Goal: Information Seeking & Learning: Learn about a topic

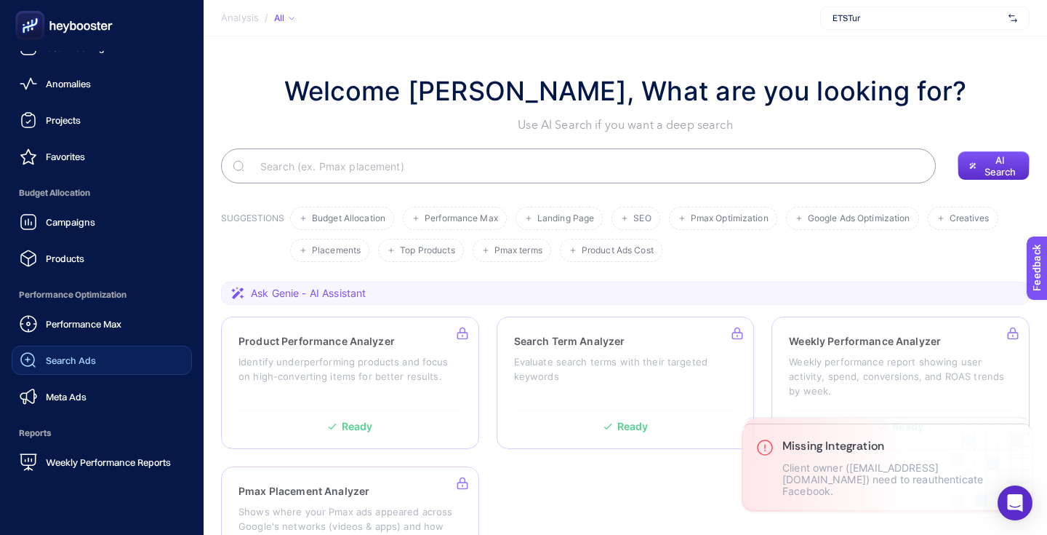
scroll to position [136, 0]
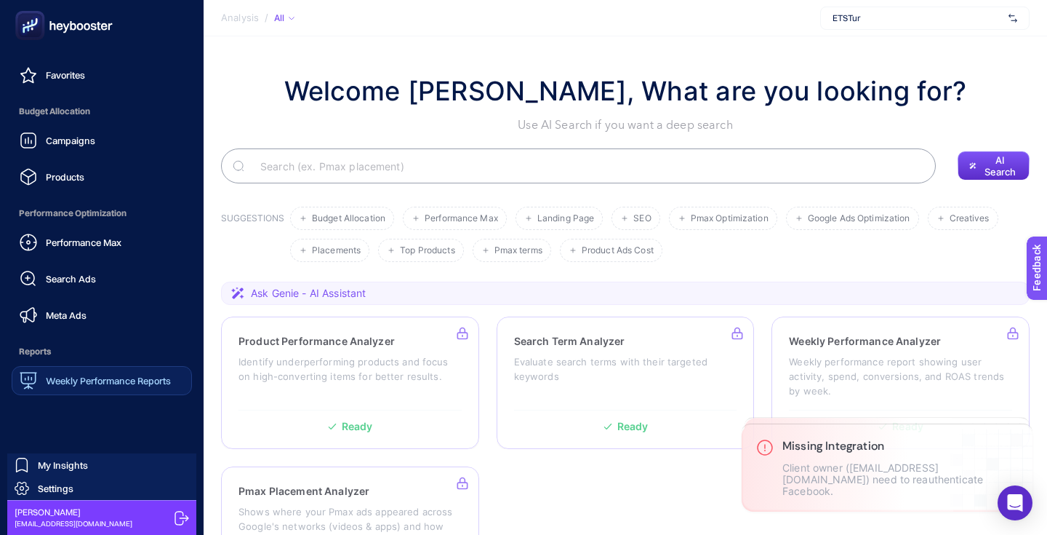
click at [135, 386] on span "Weekly Performance Reports" at bounding box center [108, 381] width 125 height 12
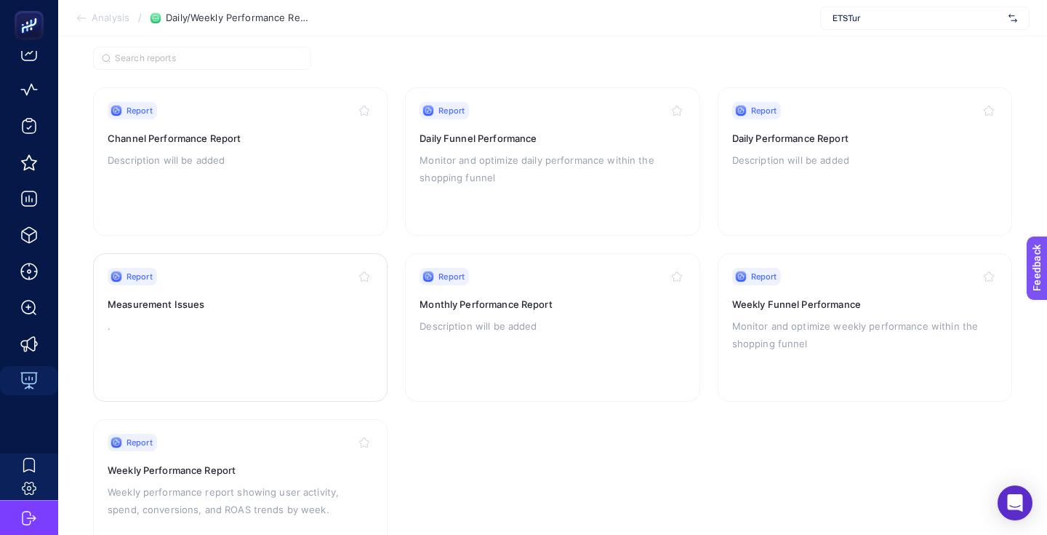
scroll to position [37, 0]
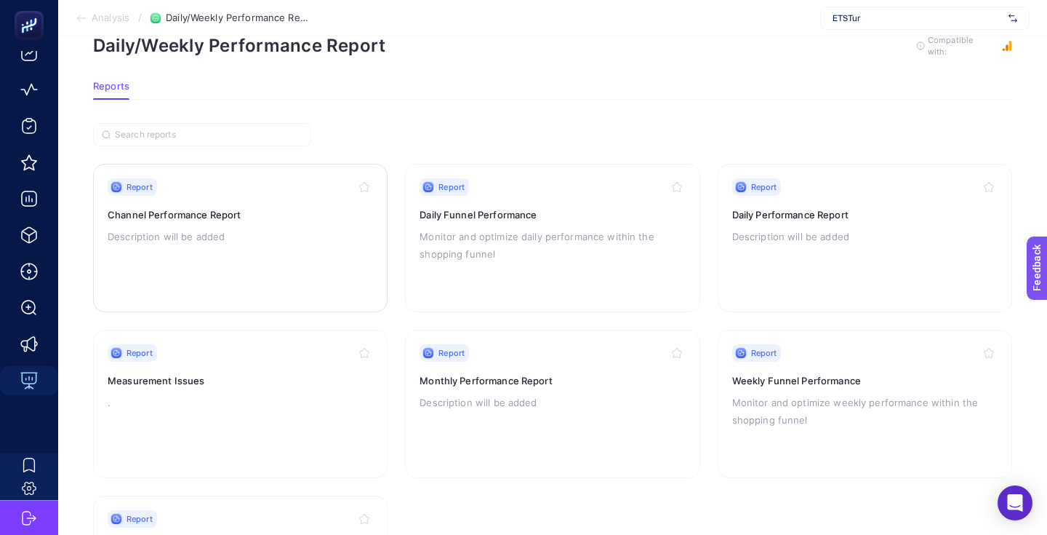
click at [302, 243] on p "Description will be added" at bounding box center [240, 236] width 265 height 17
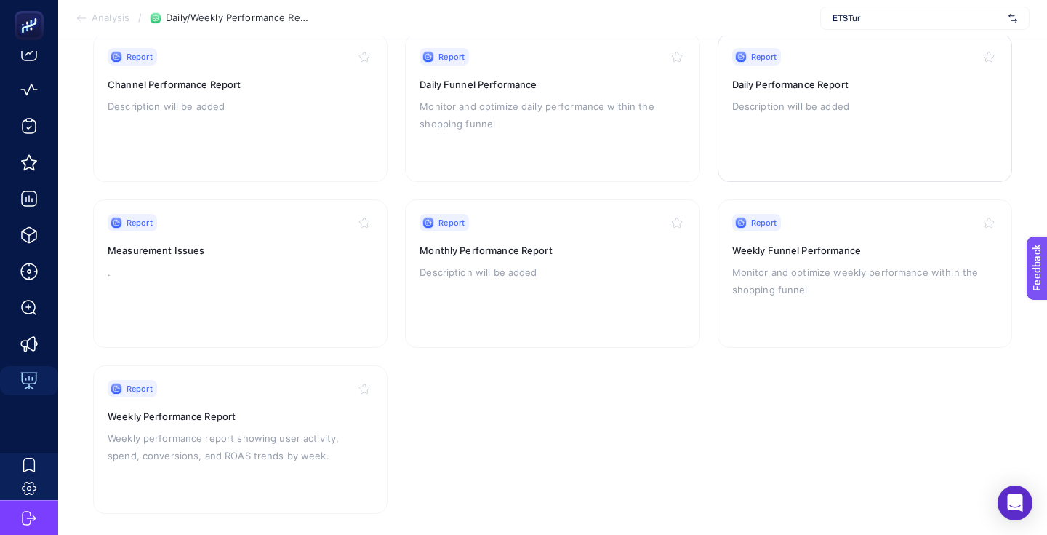
scroll to position [179, 0]
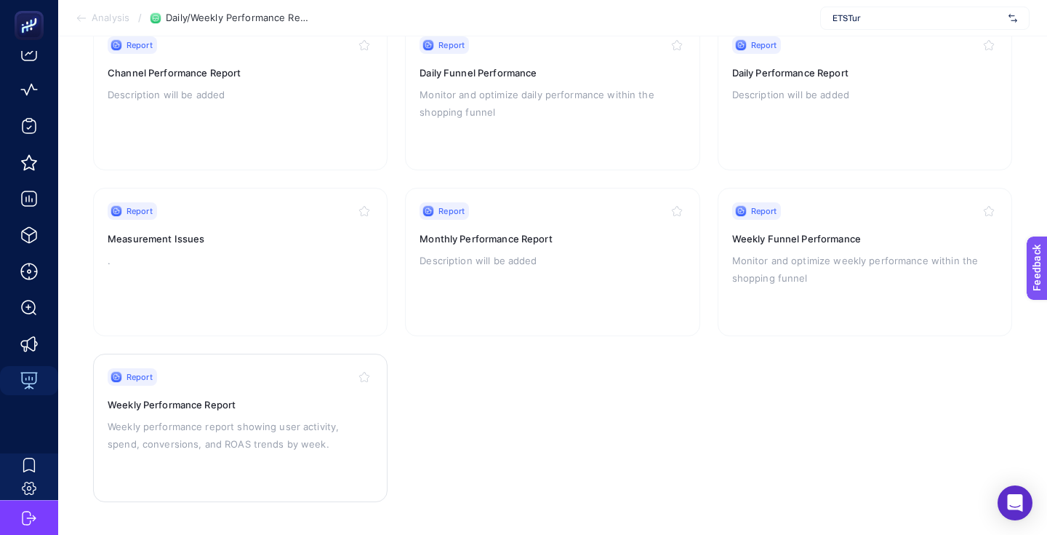
click at [265, 433] on p "Weekly performance report showing user activity, spend, conversions, and ROAS t…" at bounding box center [240, 435] width 265 height 35
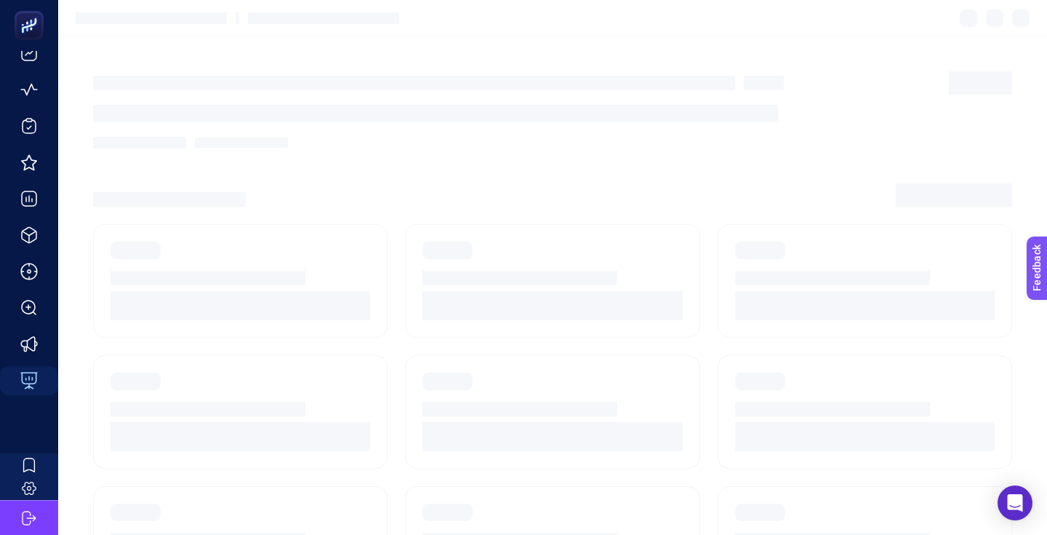
scroll to position [179, 0]
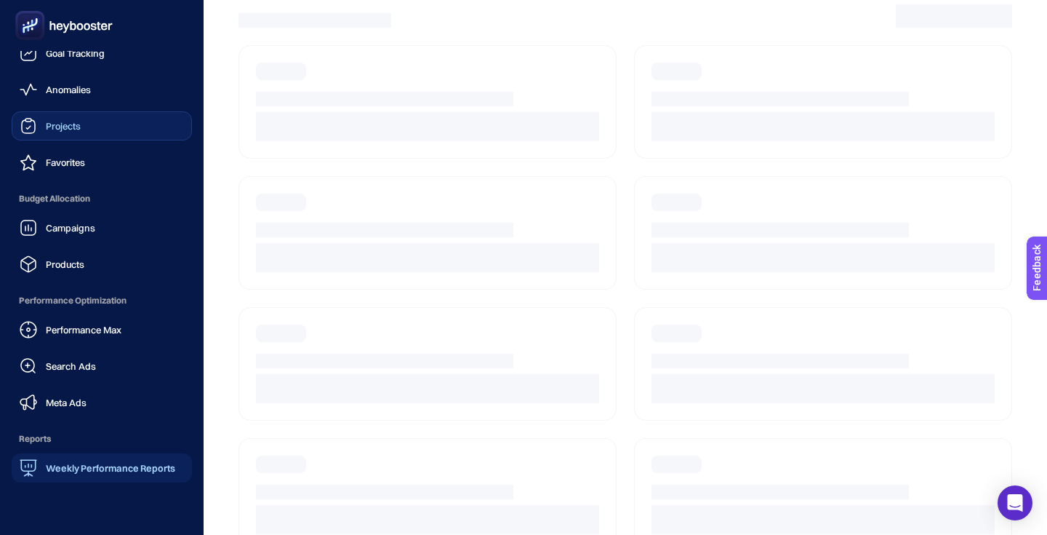
click at [80, 132] on div "Projects" at bounding box center [50, 125] width 61 height 17
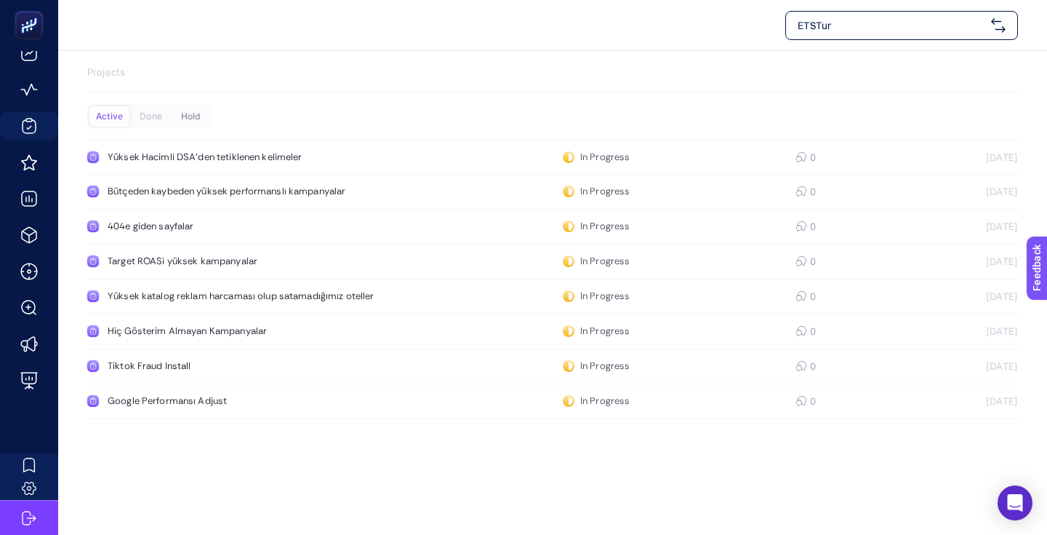
click at [188, 121] on div "Hold" at bounding box center [191, 116] width 40 height 20
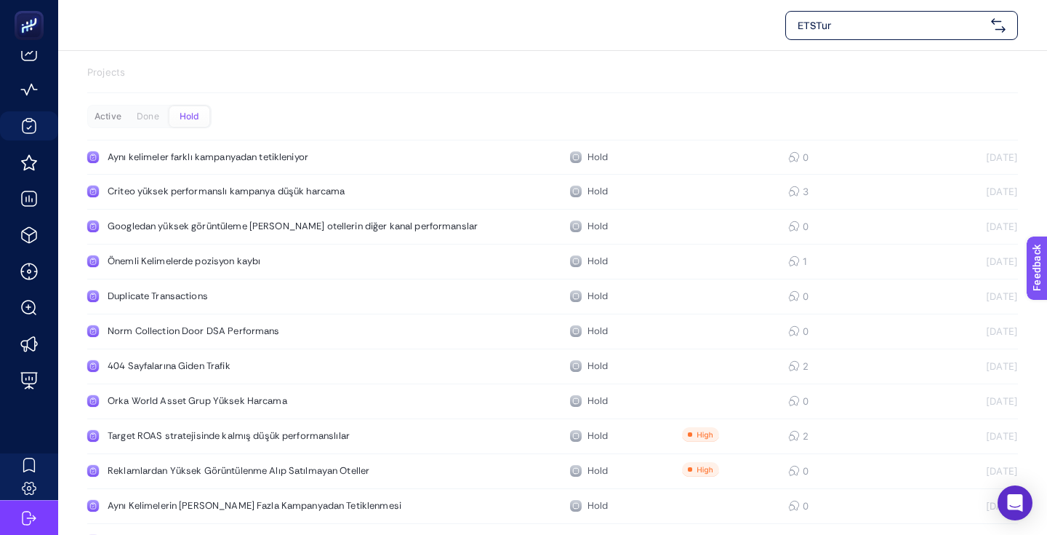
click at [121, 121] on div "Active" at bounding box center [108, 116] width 40 height 20
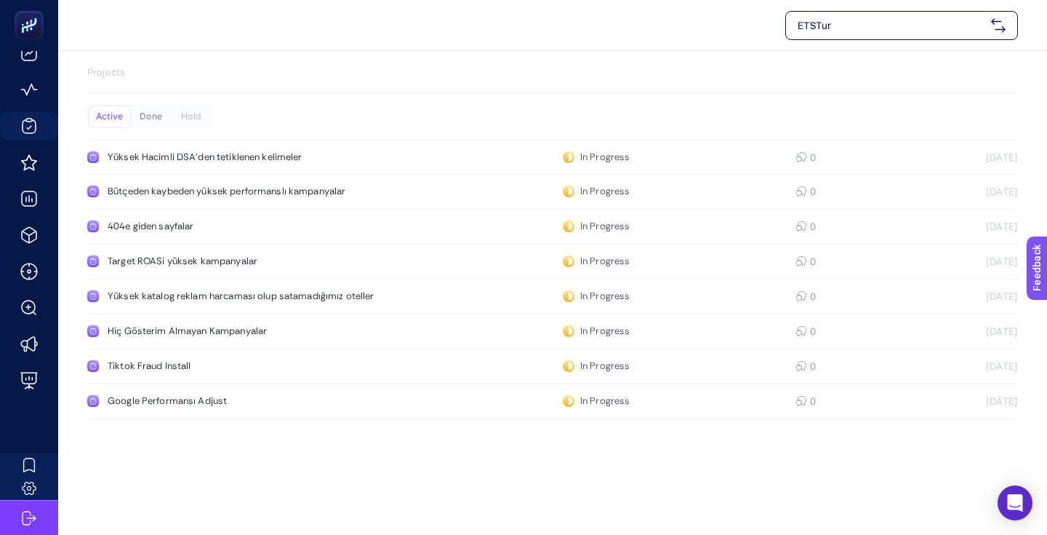
click at [147, 121] on div "Done" at bounding box center [151, 116] width 40 height 20
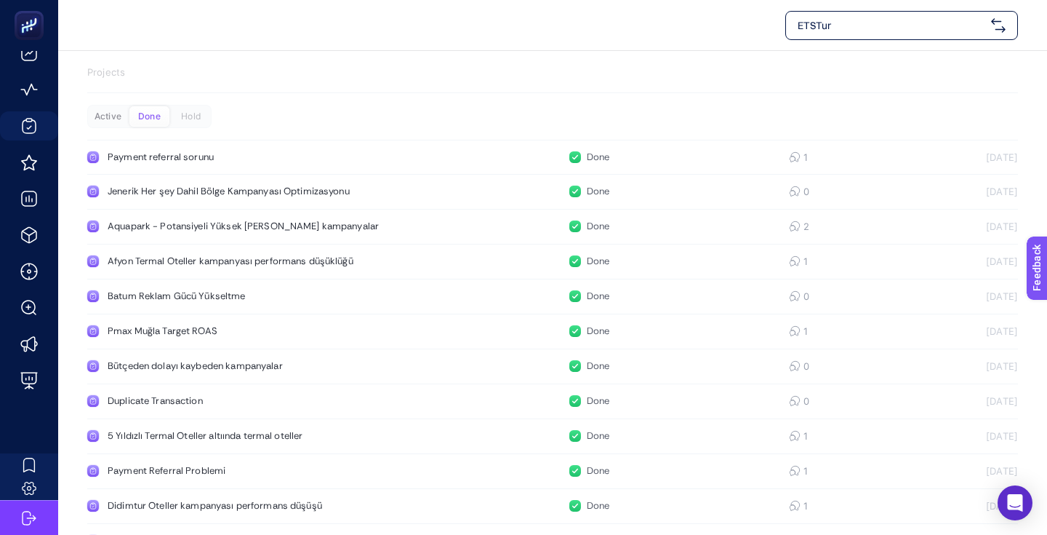
click at [115, 121] on div "Active" at bounding box center [108, 116] width 40 height 20
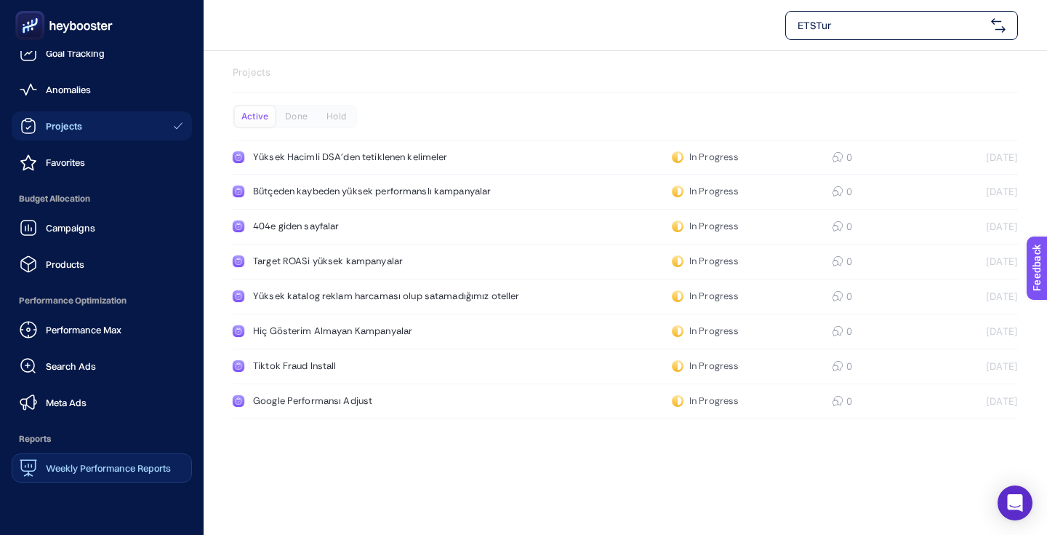
click at [72, 468] on span "Weekly Performance Reports" at bounding box center [108, 468] width 125 height 12
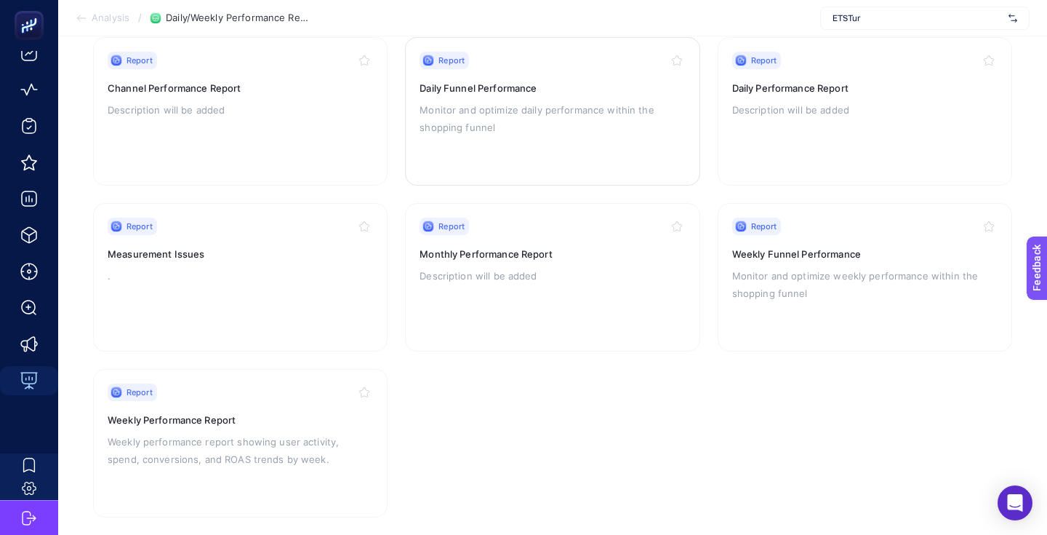
scroll to position [164, 0]
click at [259, 288] on div "Report Measurement Issues ." at bounding box center [240, 276] width 265 height 119
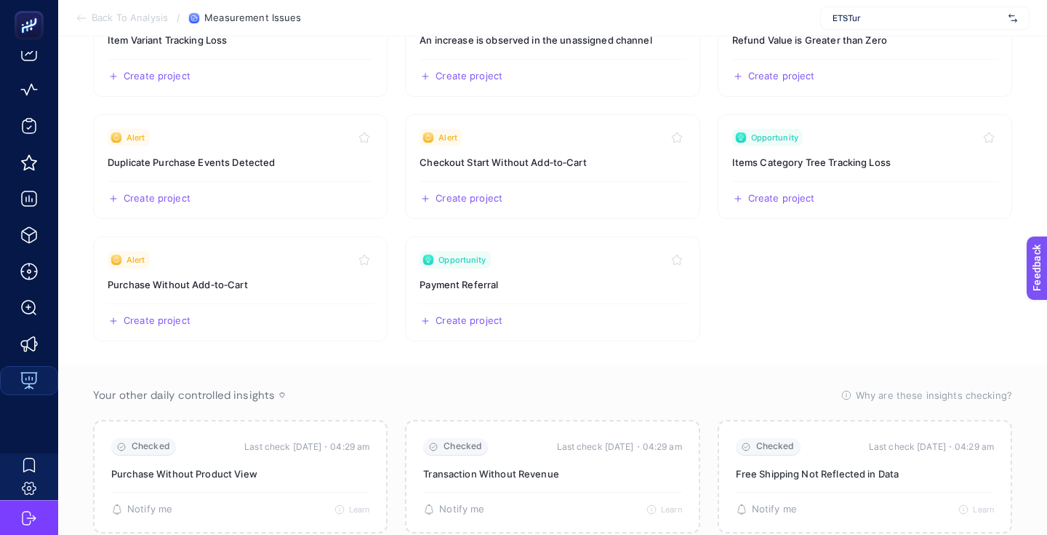
scroll to position [231, 0]
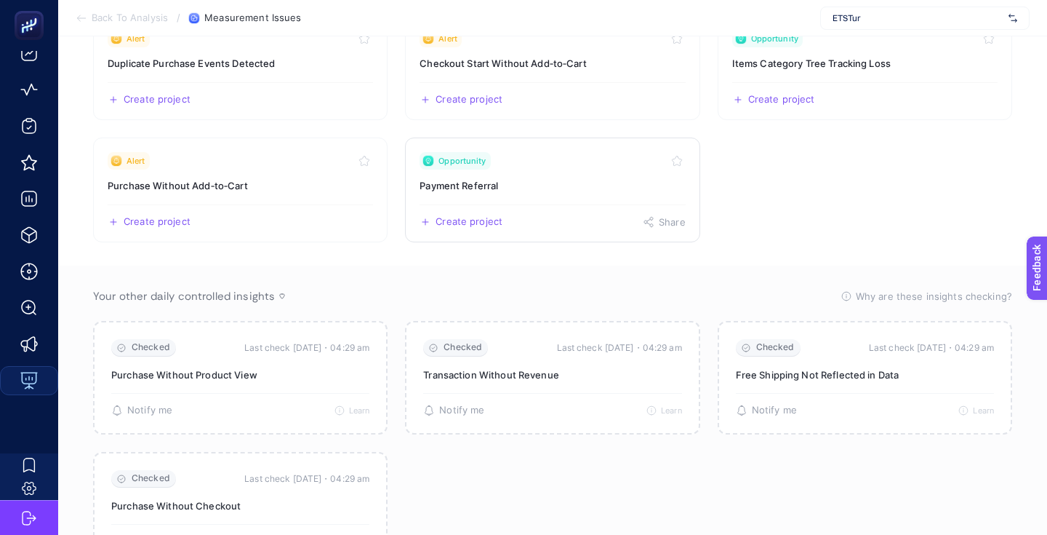
click at [480, 187] on h3 "Payment Referral" at bounding box center [552, 185] width 265 height 15
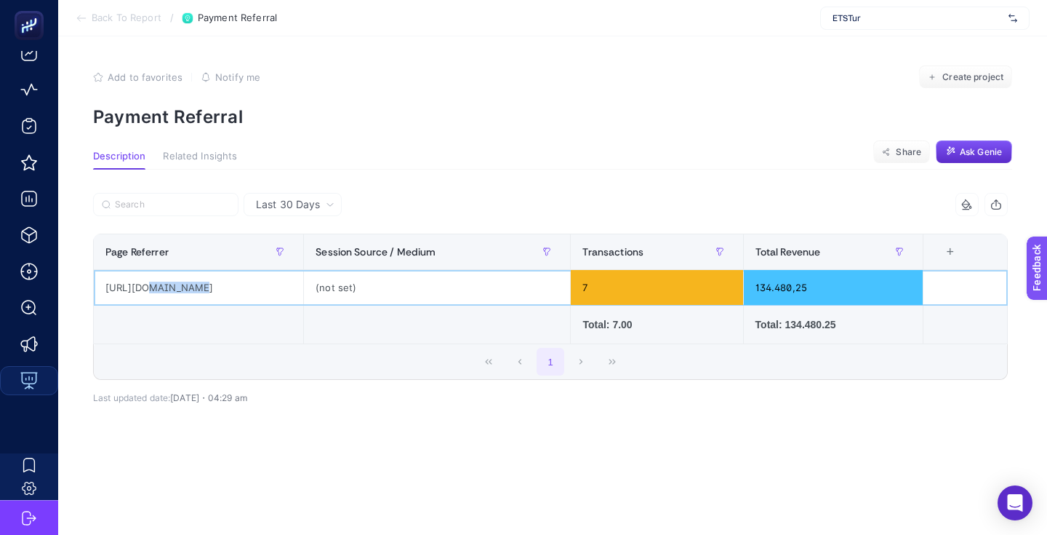
drag, startPoint x: 137, startPoint y: 287, endPoint x: 186, endPoint y: 288, distance: 48.8
click at [186, 288] on div "[URL][DOMAIN_NAME]" at bounding box center [198, 287] width 209 height 35
copy div "sanalpos2"
click at [145, 288] on div "[URL][DOMAIN_NAME]" at bounding box center [198, 287] width 209 height 35
drag, startPoint x: 140, startPoint y: 286, endPoint x: 270, endPoint y: 288, distance: 130.2
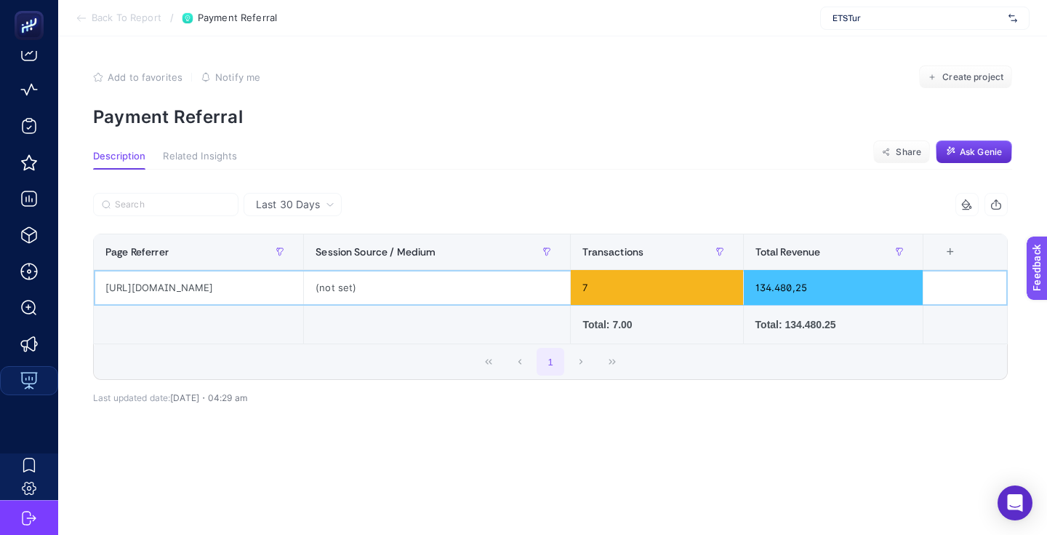
click at [270, 288] on div "[URL][DOMAIN_NAME]" at bounding box center [198, 287] width 209 height 35
copy div "[DOMAIN_NAME]"
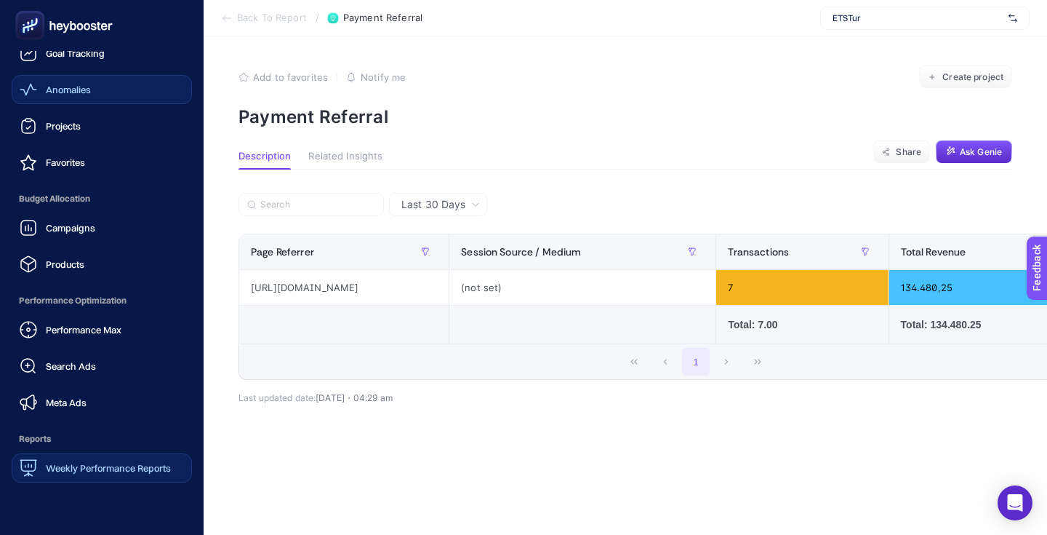
click at [108, 92] on link "Anomalies" at bounding box center [102, 89] width 180 height 29
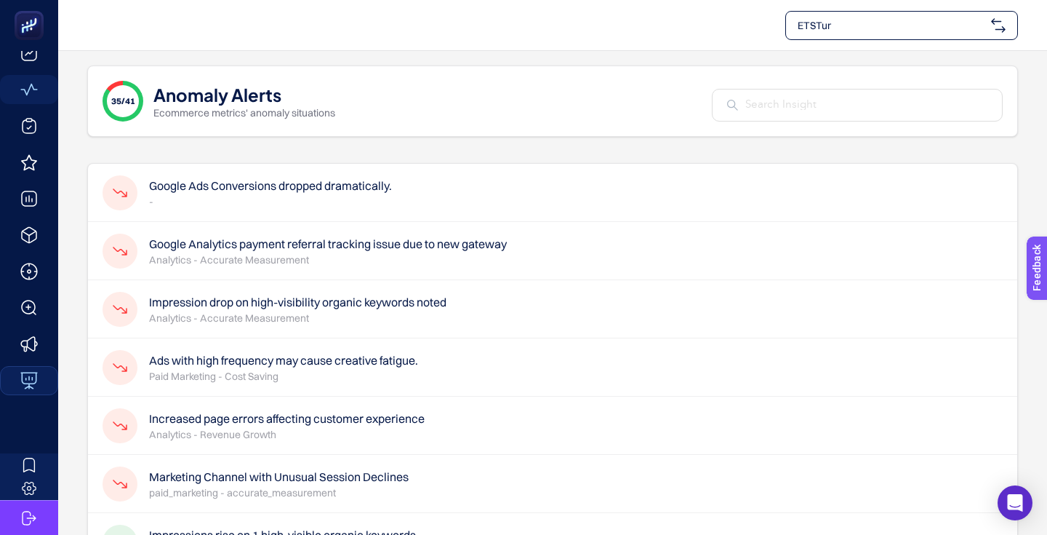
click at [307, 246] on h4 "Google Analytics payment referral tracking issue due to new gateway" at bounding box center [328, 243] width 358 height 17
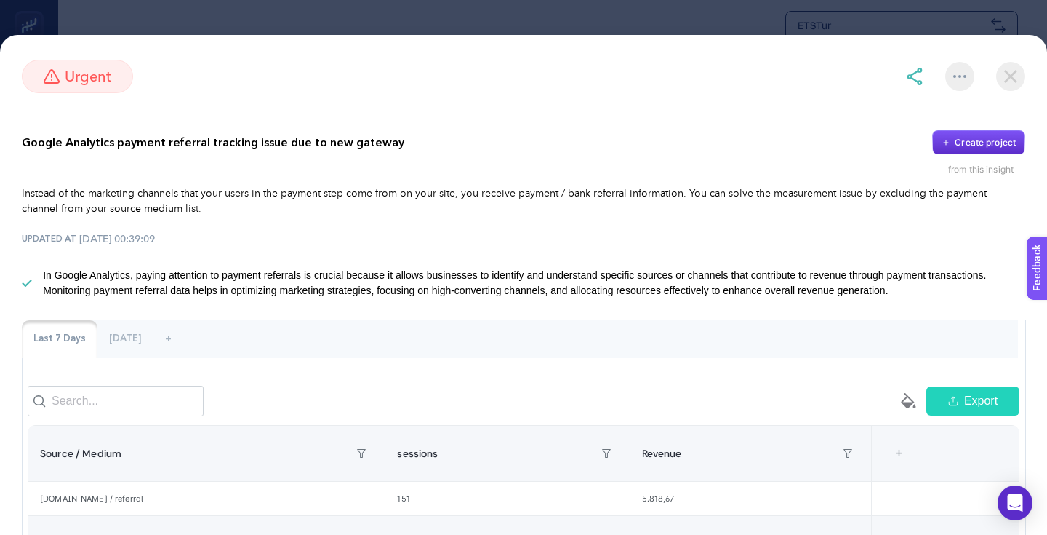
scroll to position [87, 0]
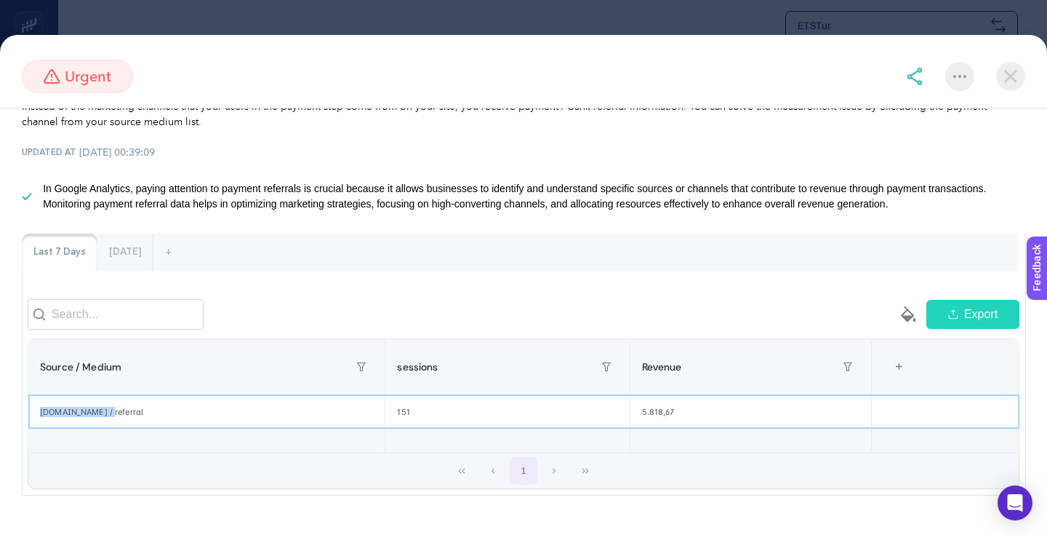
drag, startPoint x: 39, startPoint y: 410, endPoint x: 105, endPoint y: 413, distance: 67.0
click at [105, 413] on div "[DOMAIN_NAME] / referral" at bounding box center [206, 411] width 356 height 33
copy div "[DOMAIN_NAME]"
click at [144, 27] on section "urgent Google Analytics payment referral tracking issue due to new gateway Crea…" at bounding box center [523, 267] width 1047 height 535
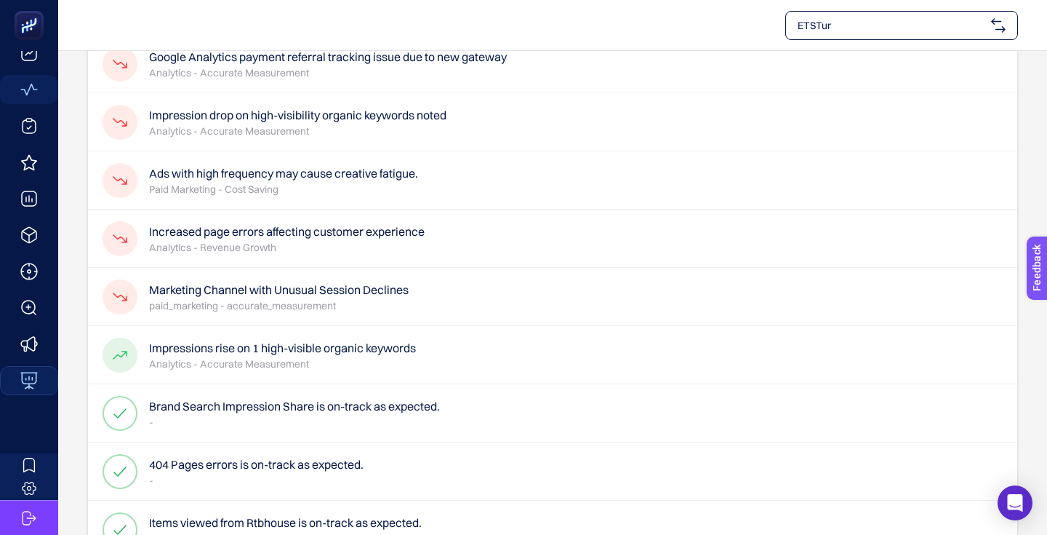
scroll to position [1605, 0]
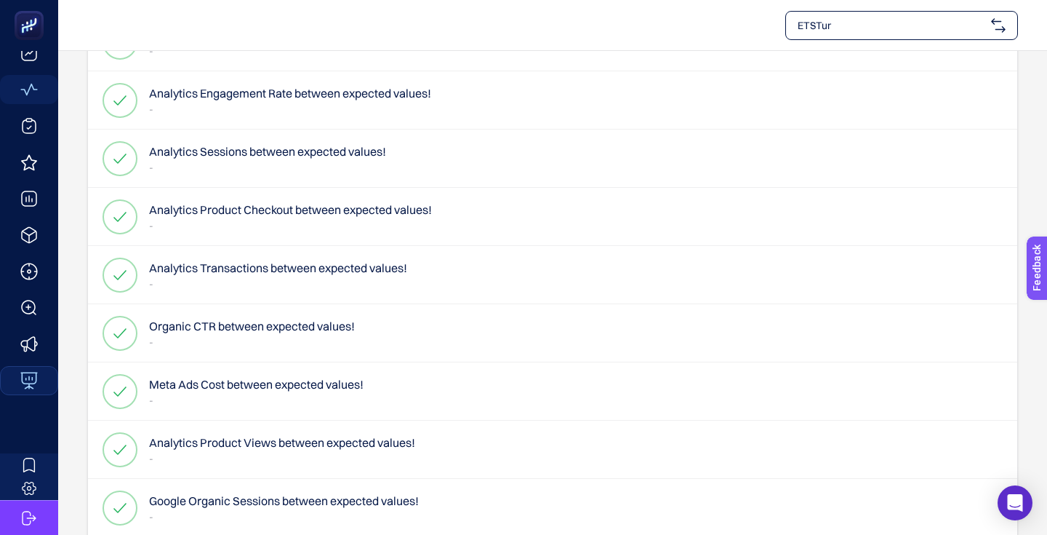
click at [352, 278] on p "-" at bounding box center [278, 283] width 258 height 15
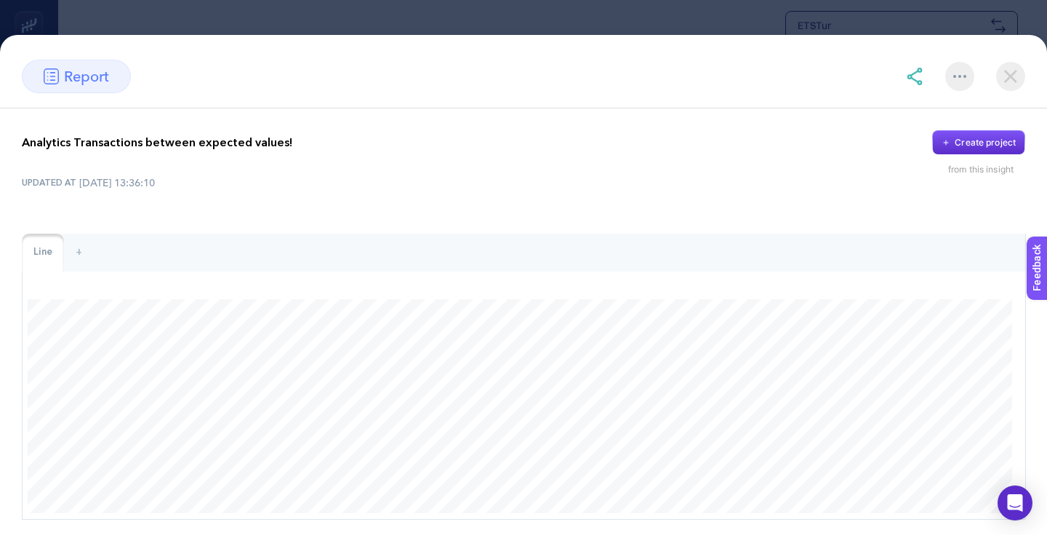
click at [1003, 86] on img at bounding box center [1010, 76] width 29 height 29
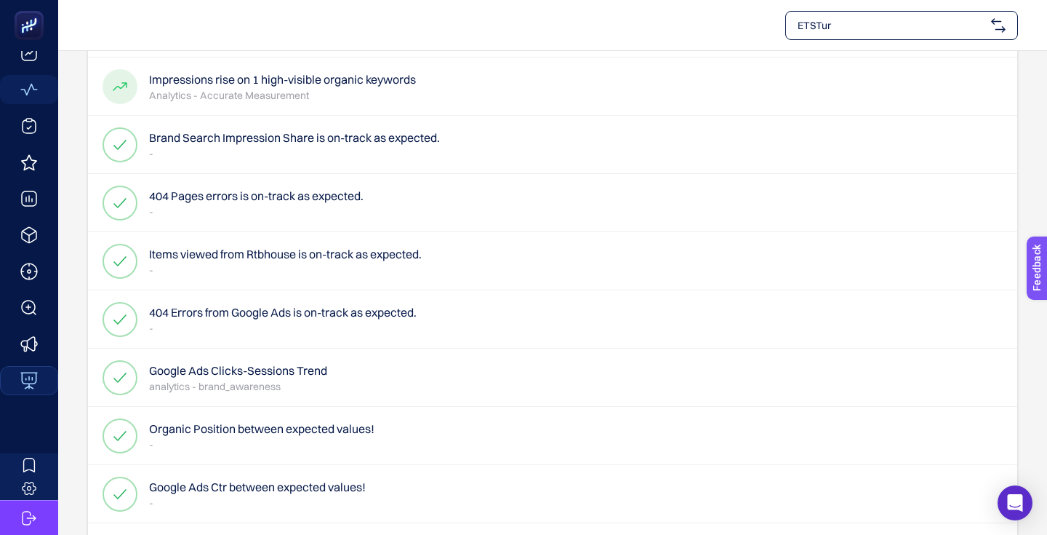
scroll to position [0, 0]
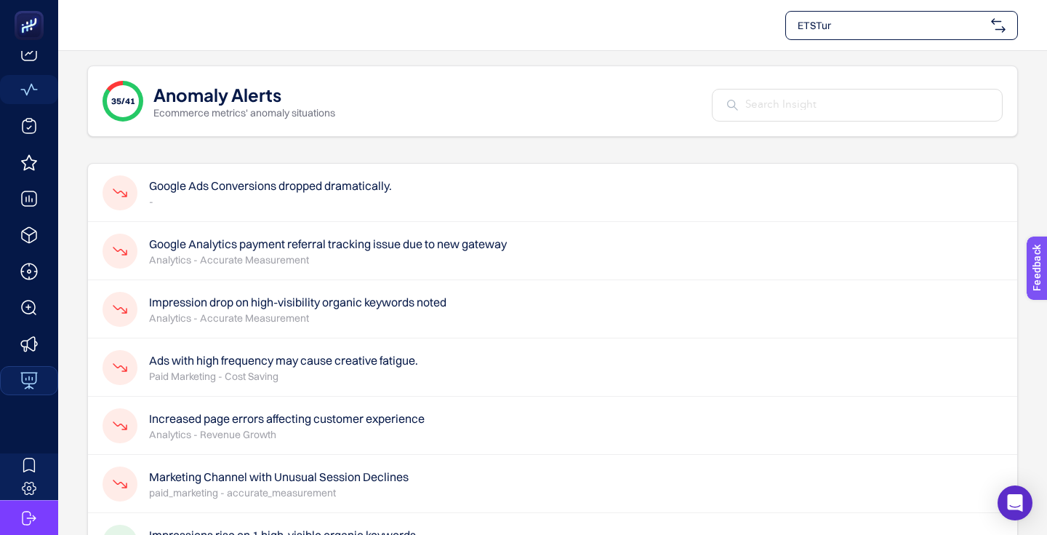
click at [249, 199] on p "-" at bounding box center [270, 201] width 243 height 15
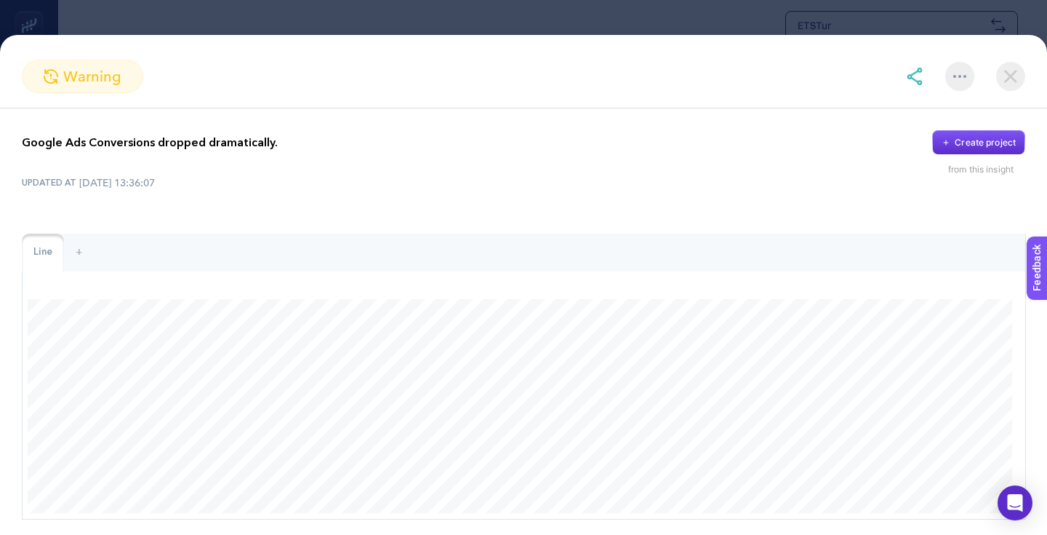
click at [372, 25] on section "warning Google Ads Conversions dropped dramatically. Create project from this i…" at bounding box center [523, 267] width 1047 height 535
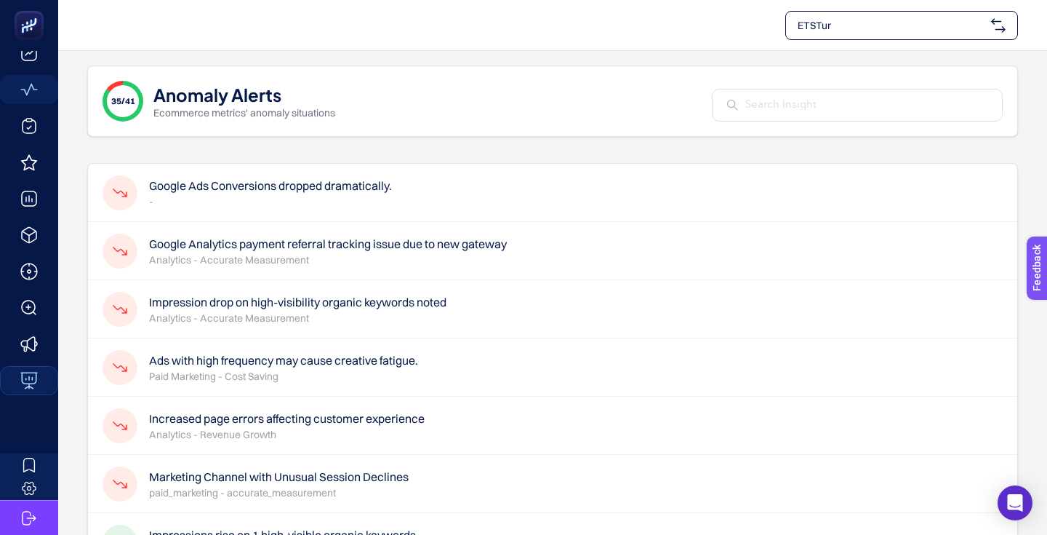
click at [259, 261] on p "Analytics - Accurate Measurement" at bounding box center [328, 259] width 358 height 15
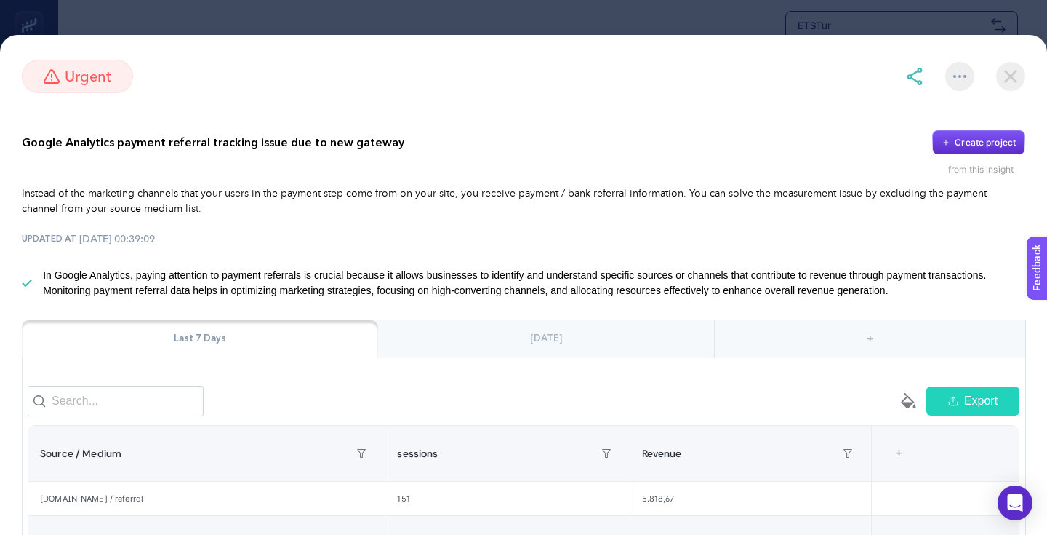
click at [476, 16] on section "urgent Google Analytics payment referral tracking issue due to new gateway Crea…" at bounding box center [523, 267] width 1047 height 535
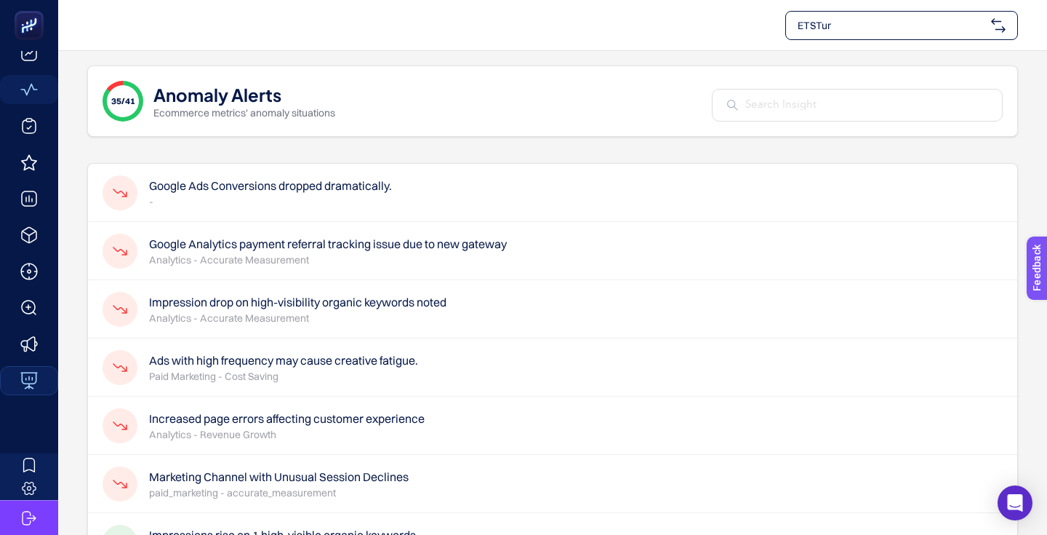
click at [240, 324] on p "Analytics - Accurate Measurement" at bounding box center [297, 318] width 297 height 15
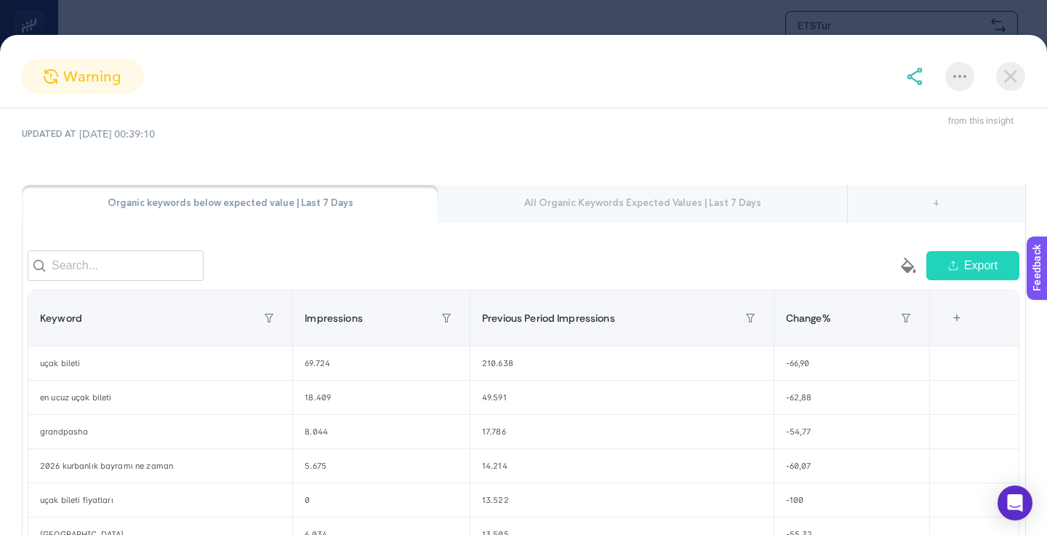
scroll to position [97, 0]
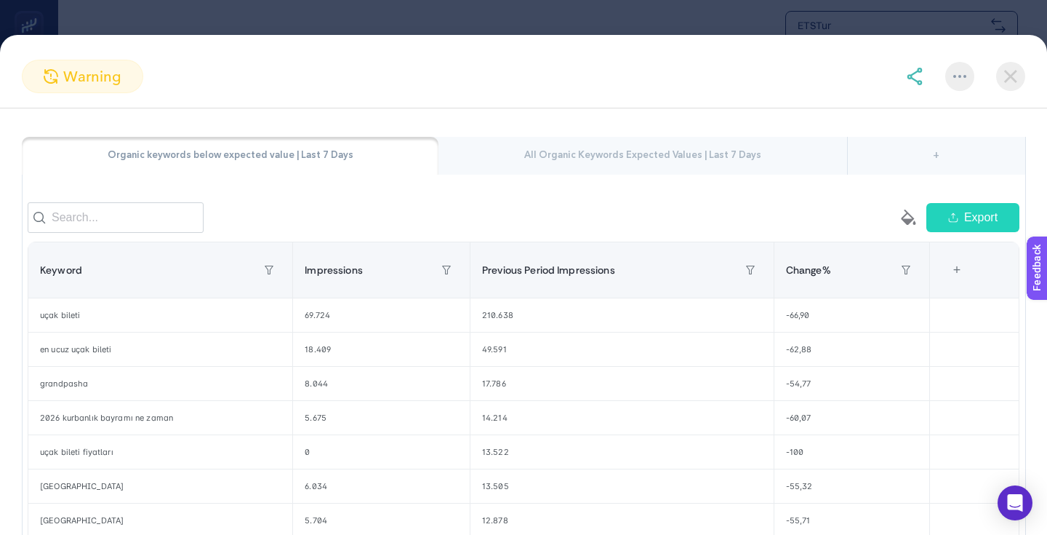
click at [511, 17] on section "warning Impression drop on high-visibility organic keywords noted Create projec…" at bounding box center [523, 267] width 1047 height 535
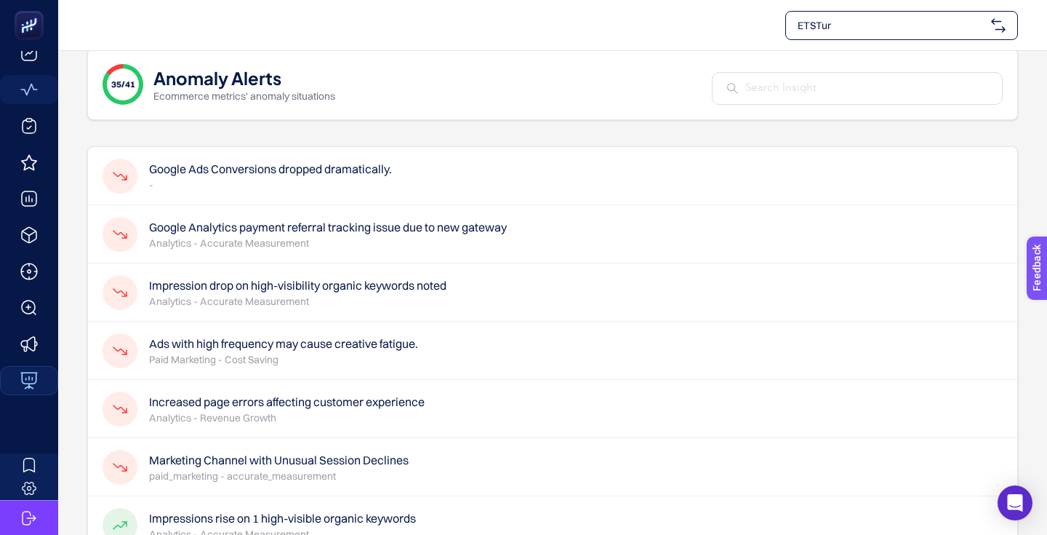
scroll to position [0, 0]
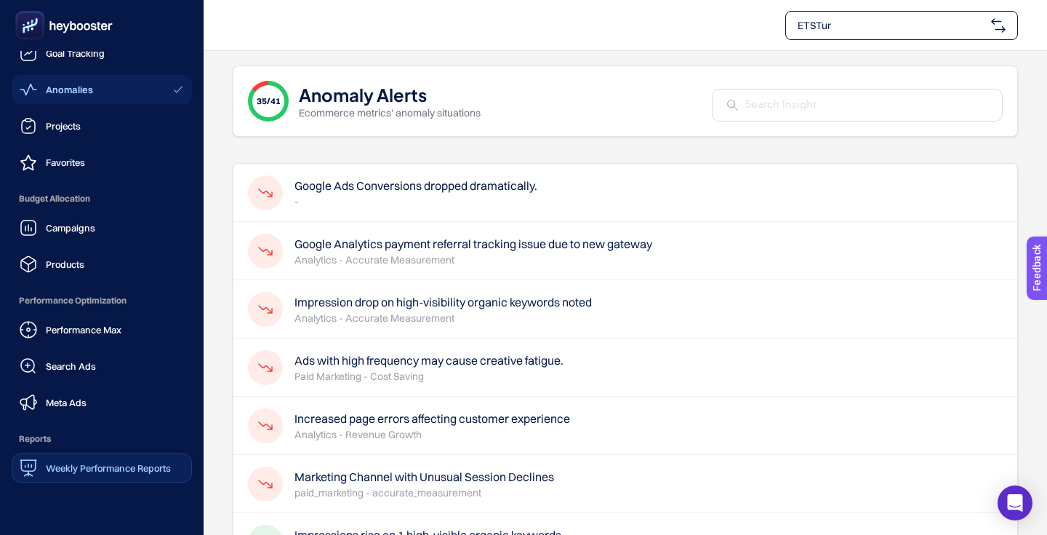
click at [108, 476] on link "Weekly Performance Reports" at bounding box center [102, 467] width 180 height 29
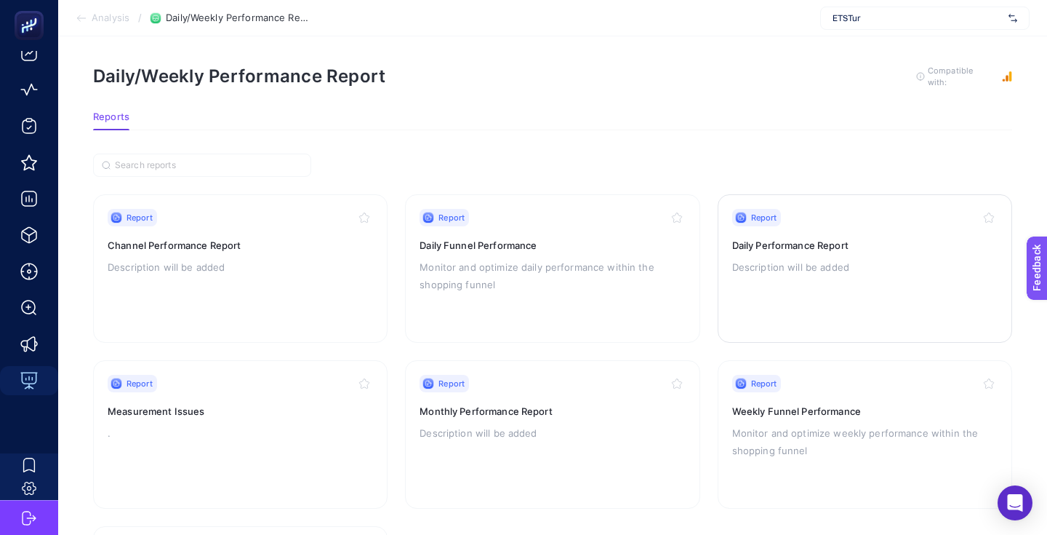
scroll to position [179, 0]
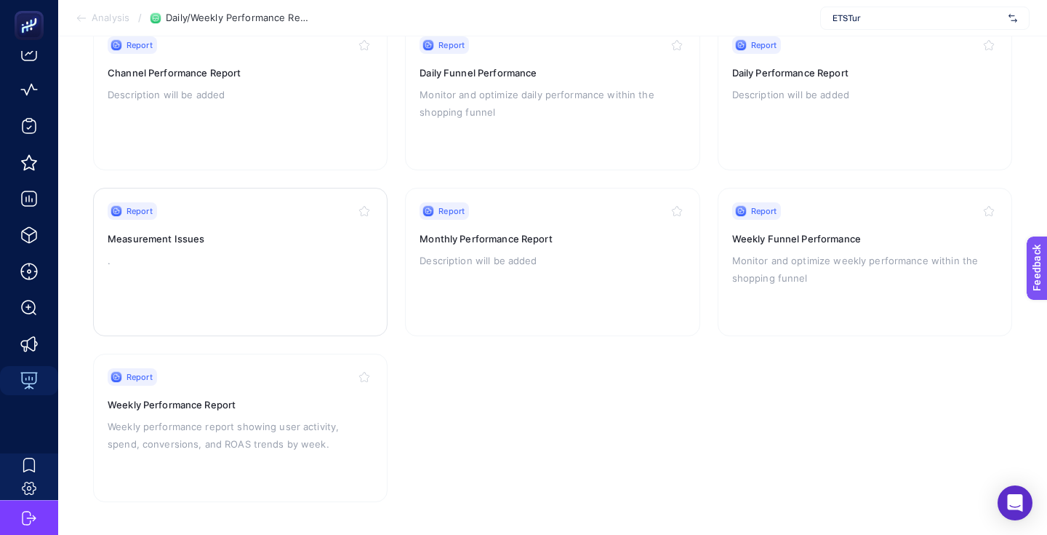
click at [245, 278] on div "Report Measurement Issues ." at bounding box center [240, 261] width 265 height 119
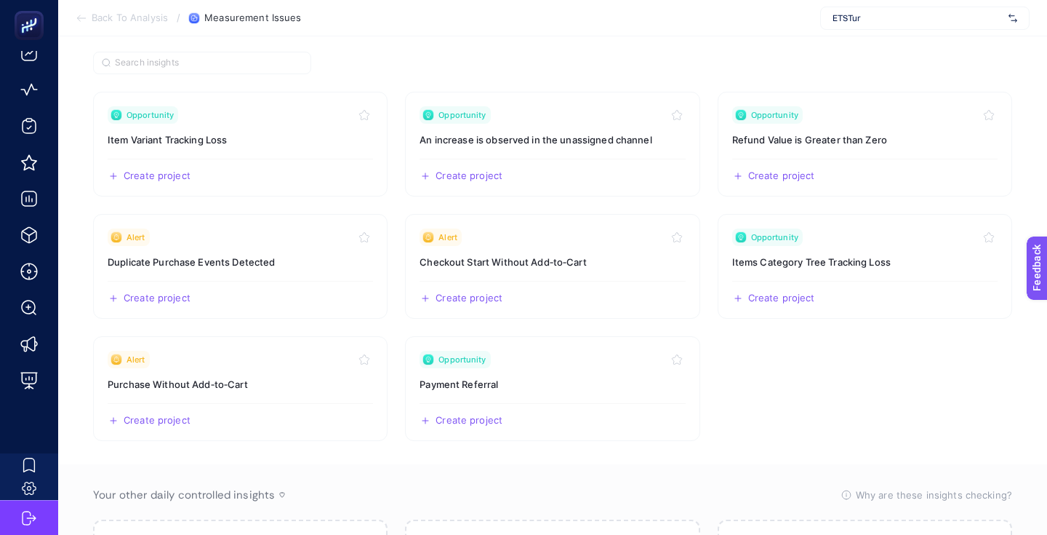
scroll to position [138, 0]
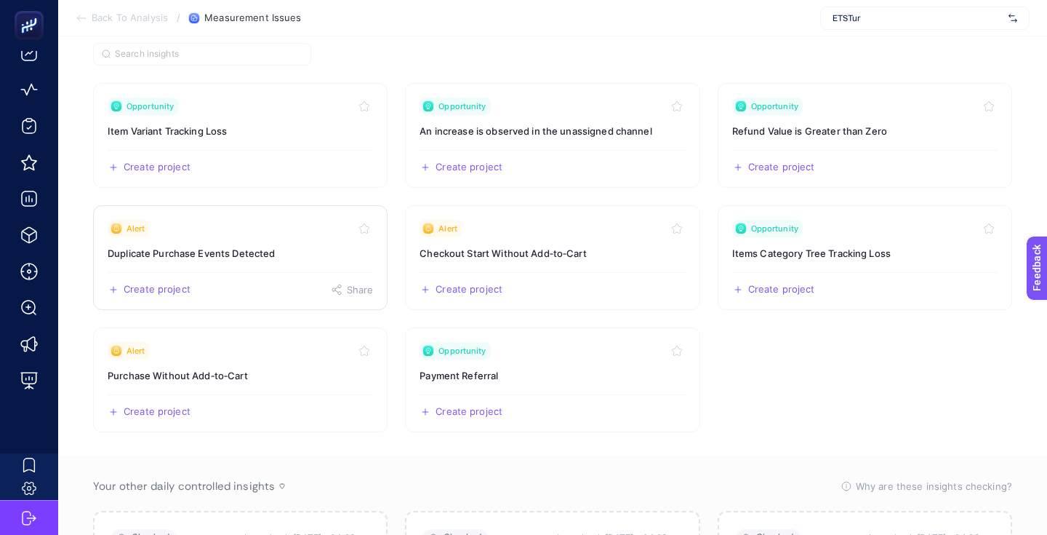
click at [211, 238] on link "Alert Duplicate Purchase Events Detected Create project Share" at bounding box center [240, 257] width 295 height 105
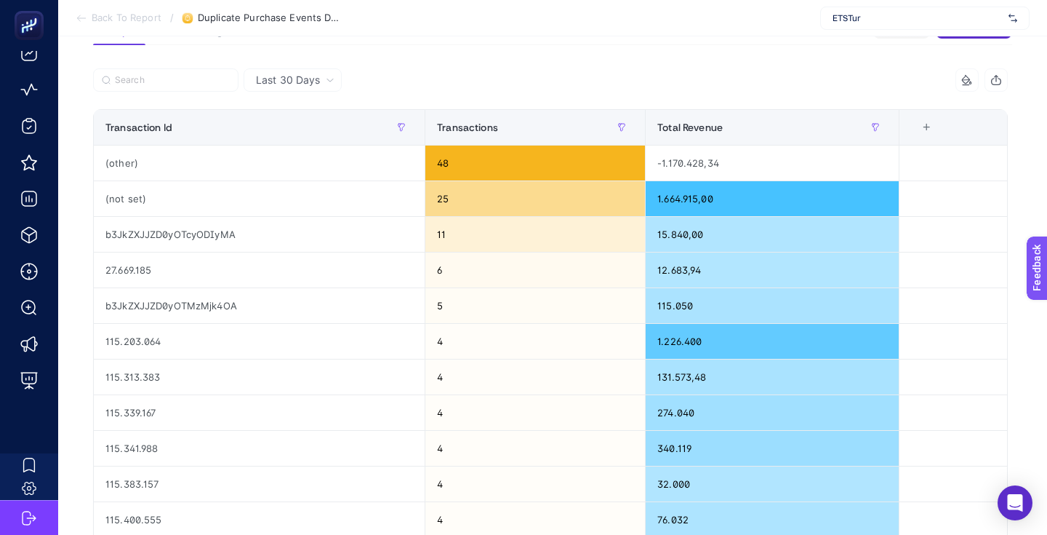
scroll to position [132, 0]
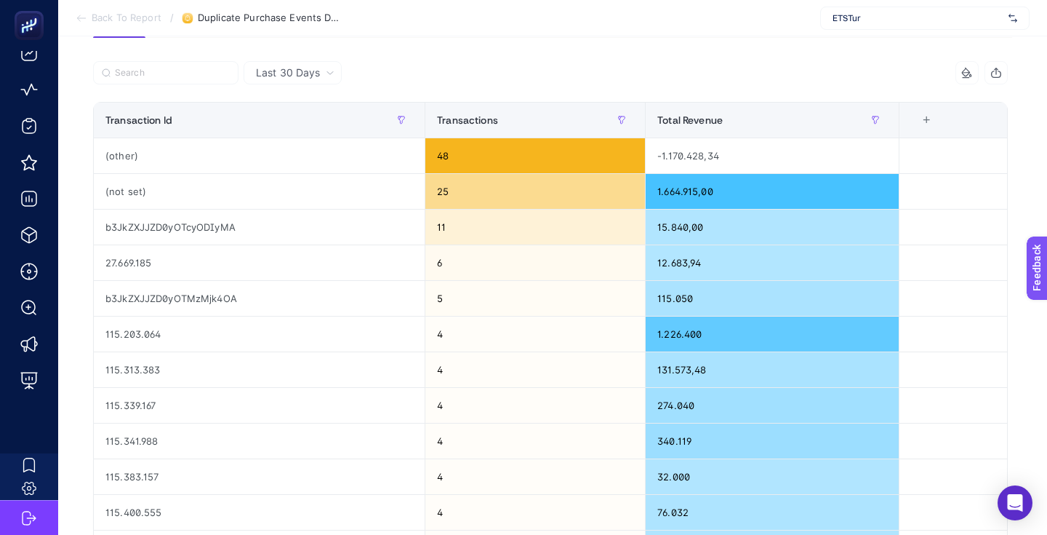
click at [997, 71] on icon "button" at bounding box center [997, 73] width 12 height 12
